Goal: Task Accomplishment & Management: Manage account settings

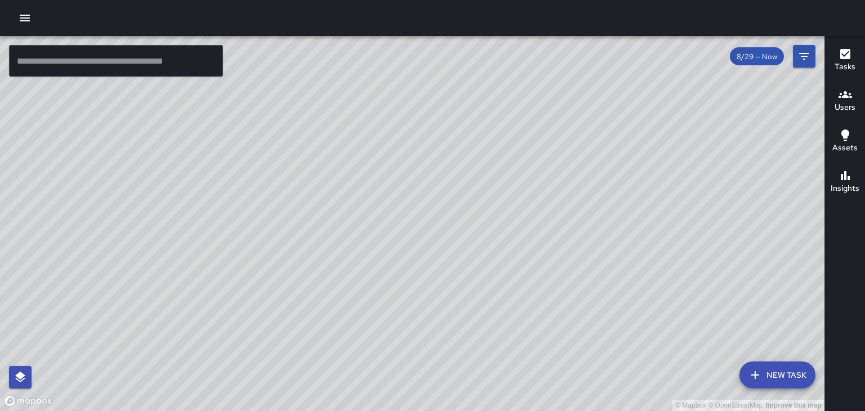
click at [26, 23] on icon "button" at bounding box center [25, 18] width 14 height 14
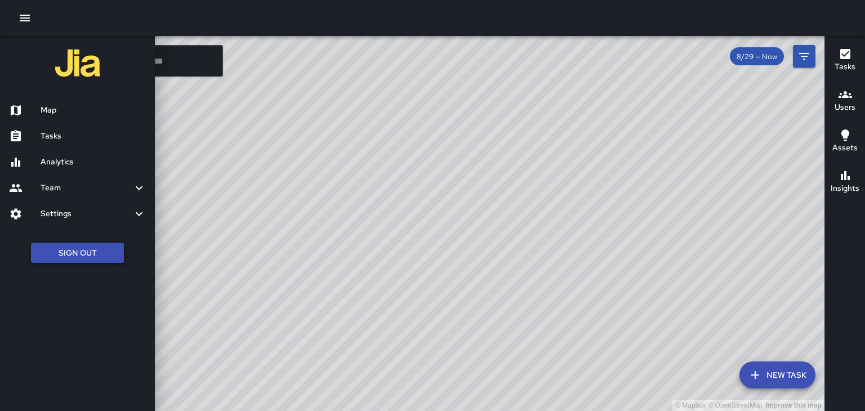
click at [84, 257] on button "Sign Out" at bounding box center [77, 253] width 93 height 21
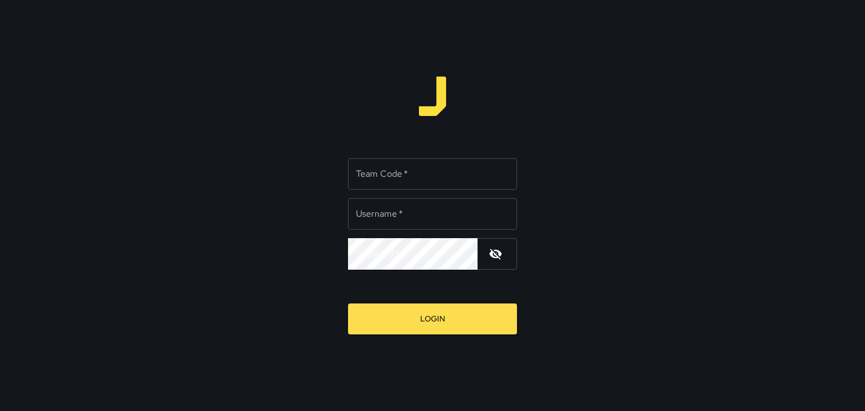
type input "******"
click at [368, 178] on div "Team Code   * Team Code   *" at bounding box center [432, 174] width 169 height 32
type input "****"
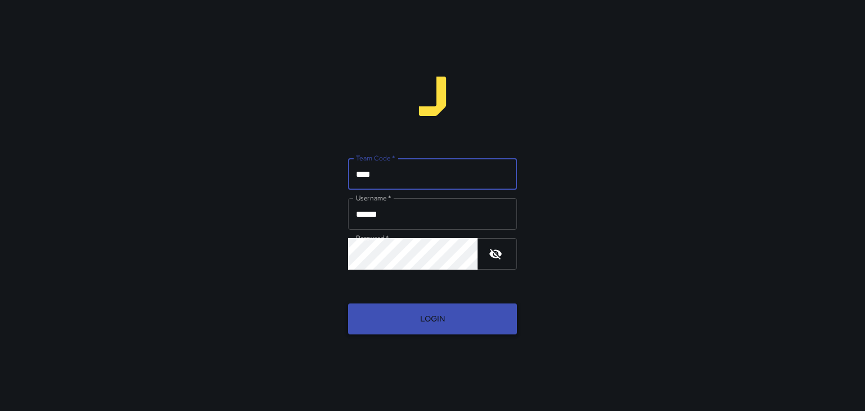
click at [404, 328] on button "Login" at bounding box center [432, 319] width 169 height 31
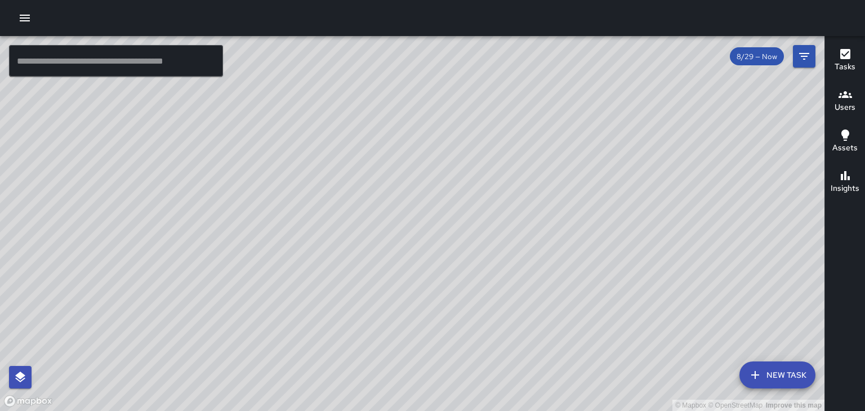
click at [532, 231] on div "© Mapbox © OpenStreetMap Improve this map" at bounding box center [412, 223] width 824 height 375
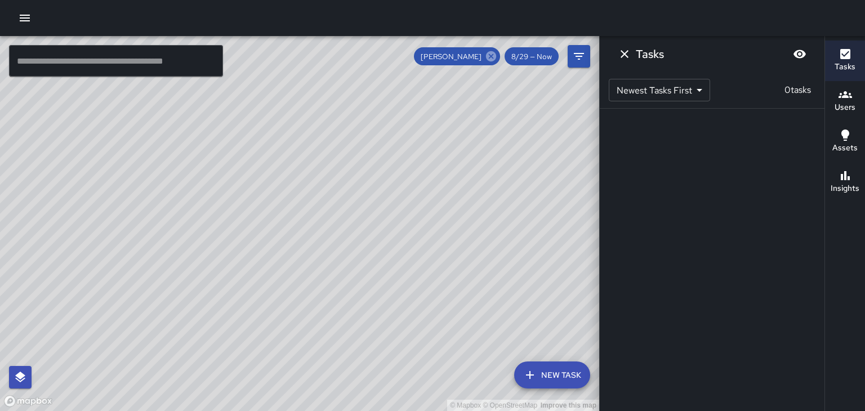
click at [492, 59] on icon at bounding box center [491, 56] width 10 height 10
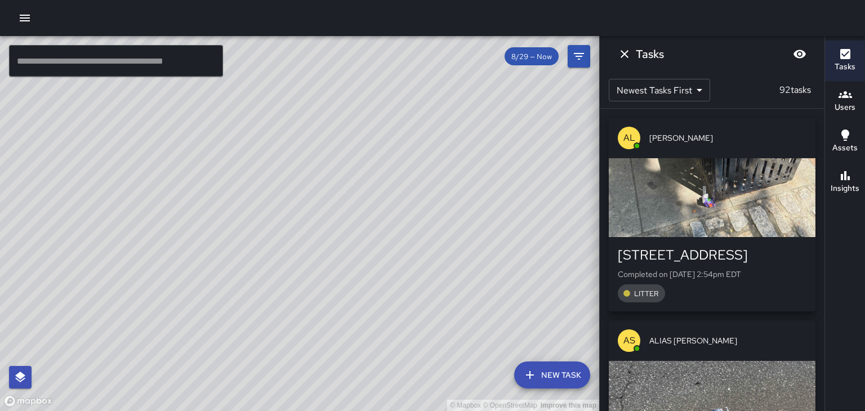
click at [394, 133] on div "© Mapbox © OpenStreetMap Improve this map" at bounding box center [299, 223] width 599 height 375
click at [361, 124] on div "© Mapbox © OpenStreetMap Improve this map" at bounding box center [299, 223] width 599 height 375
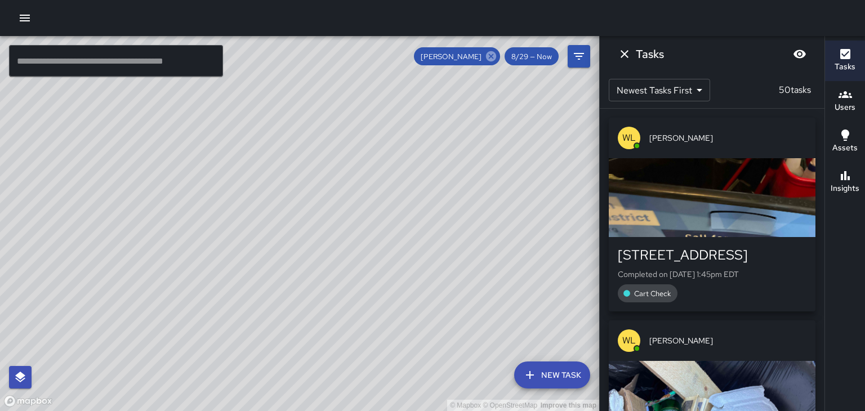
click at [489, 57] on icon at bounding box center [491, 56] width 10 height 10
